Goal: Check status: Check status

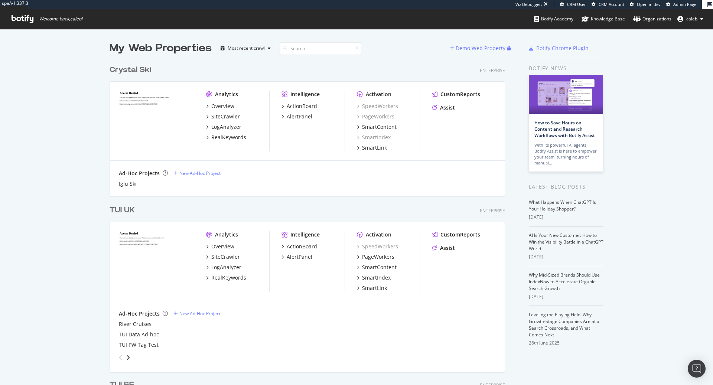
scroll to position [385, 713]
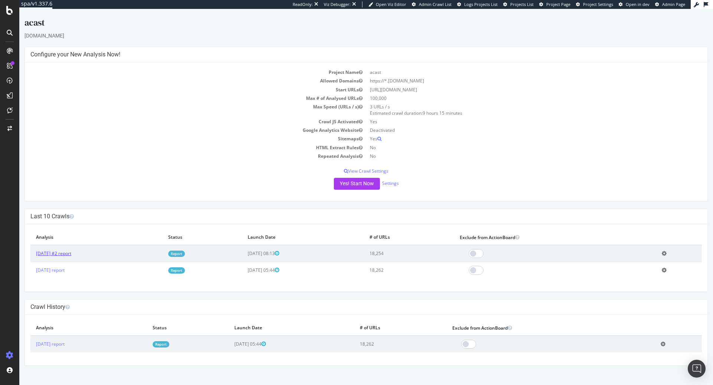
click at [66, 252] on link "[DATE] #2 report" at bounding box center [53, 253] width 35 height 6
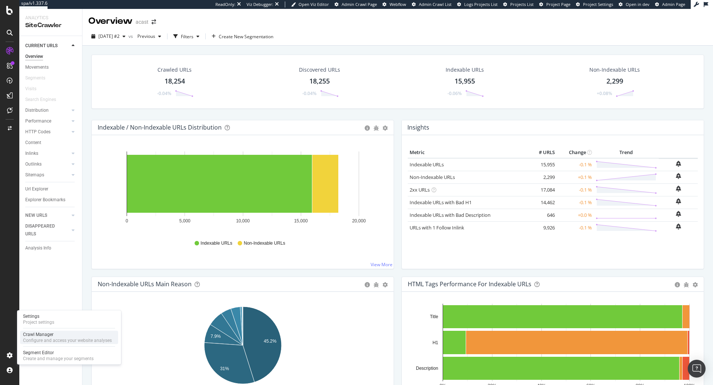
click at [44, 334] on div "Crawl Manager" at bounding box center [67, 335] width 89 height 6
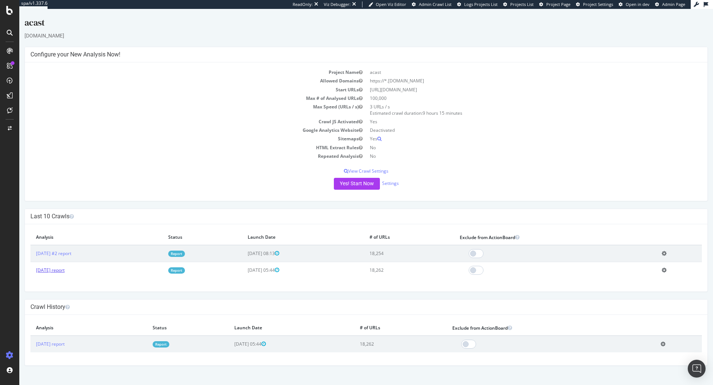
click at [65, 268] on link "[DATE] report" at bounding box center [50, 270] width 29 height 6
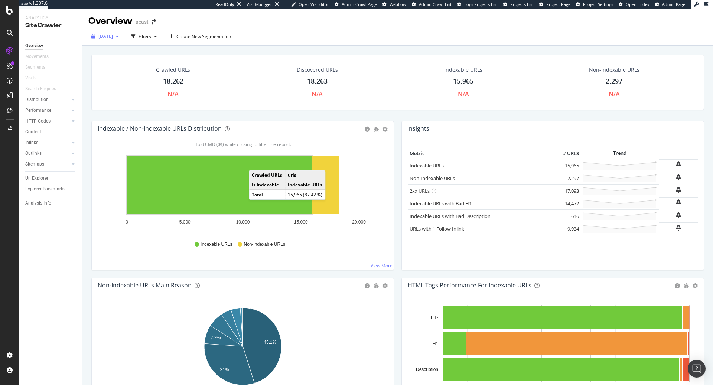
click at [116, 39] on div "[DATE]" at bounding box center [104, 36] width 33 height 11
click at [148, 62] on div "18.3K URLs" at bounding box center [136, 63] width 23 height 7
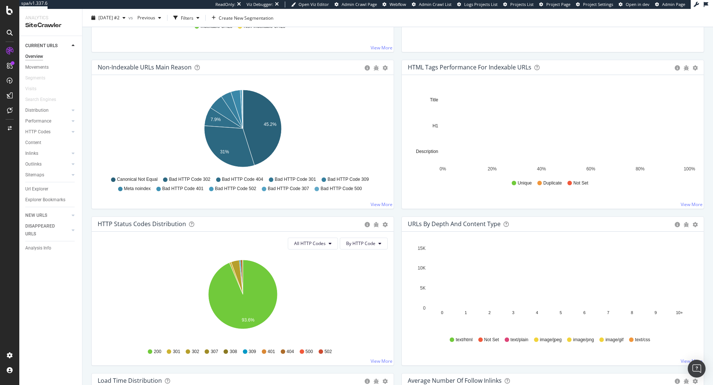
scroll to position [214, 0]
